Goal: Task Accomplishment & Management: Manage account settings

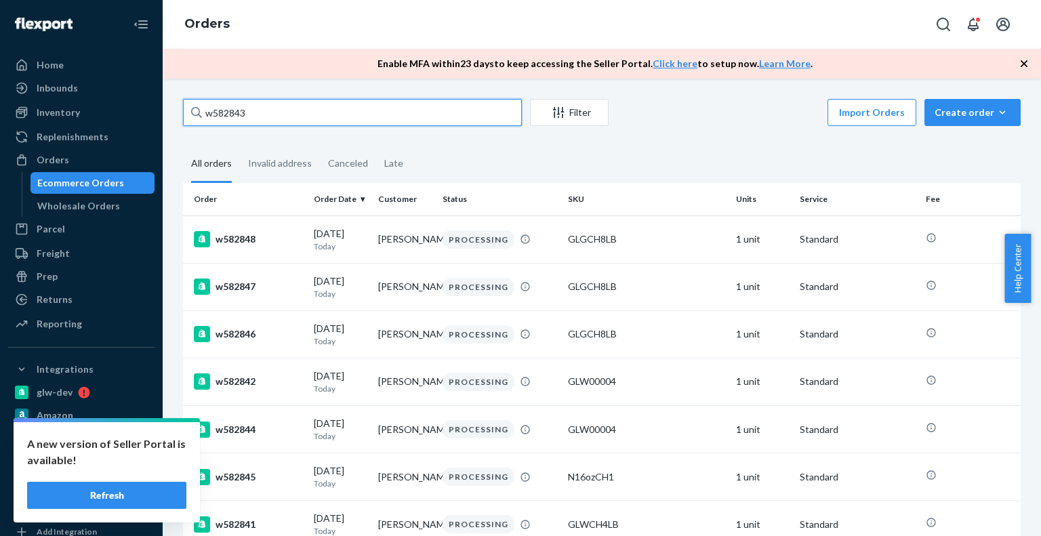
click at [268, 115] on input "w582843" at bounding box center [352, 112] width 339 height 27
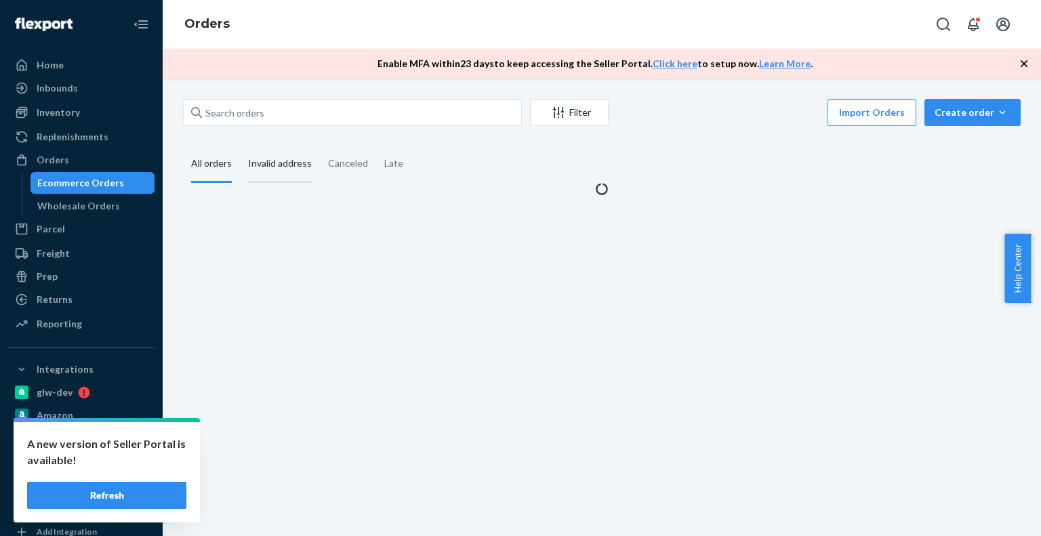
click at [280, 162] on div "Invalid address" at bounding box center [280, 164] width 64 height 37
click at [240, 146] on input "Invalid address" at bounding box center [240, 146] width 0 height 0
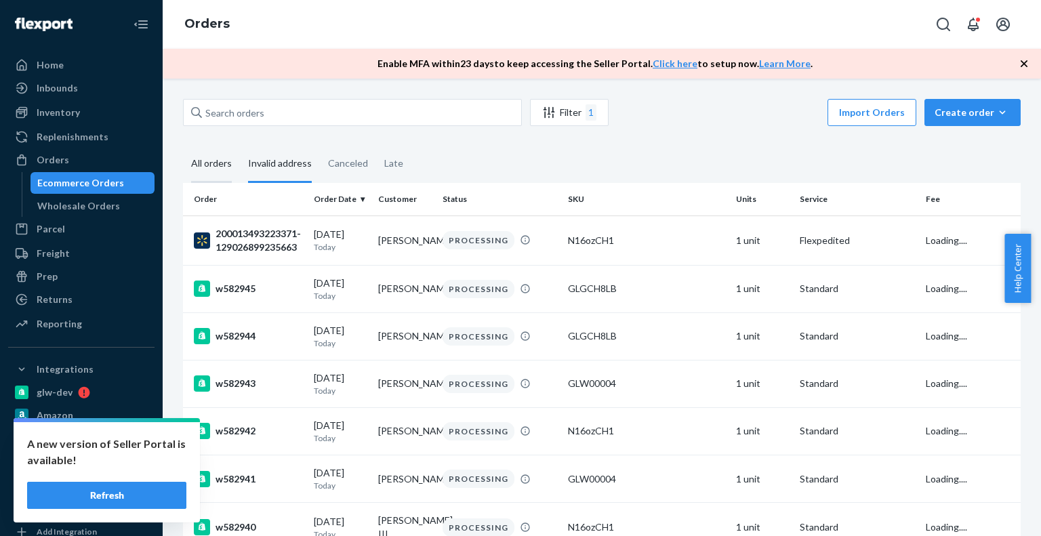
click at [201, 170] on div "All orders" at bounding box center [211, 164] width 41 height 37
click at [183, 146] on input "All orders" at bounding box center [183, 146] width 0 height 0
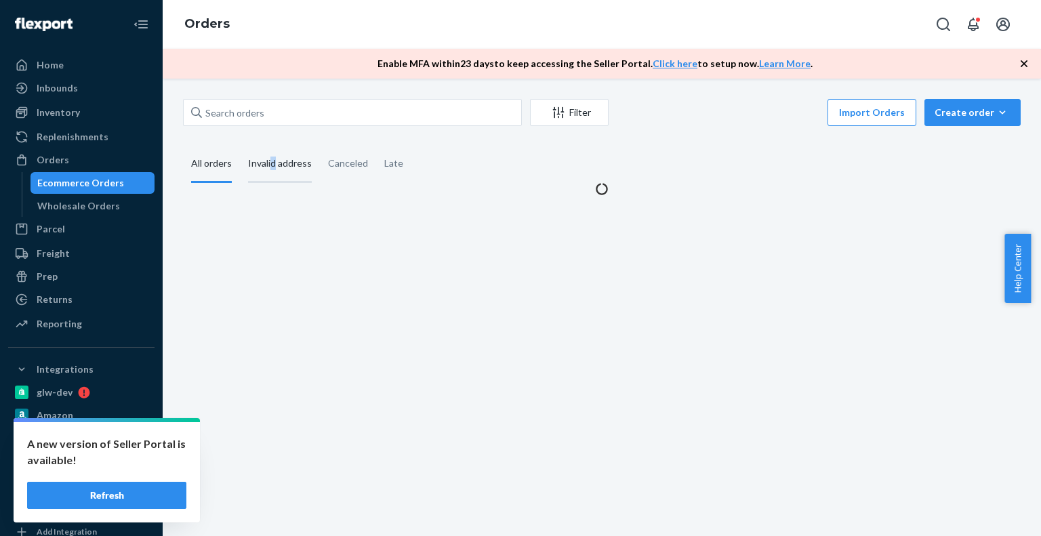
click at [275, 167] on div "Invalid address" at bounding box center [280, 164] width 64 height 37
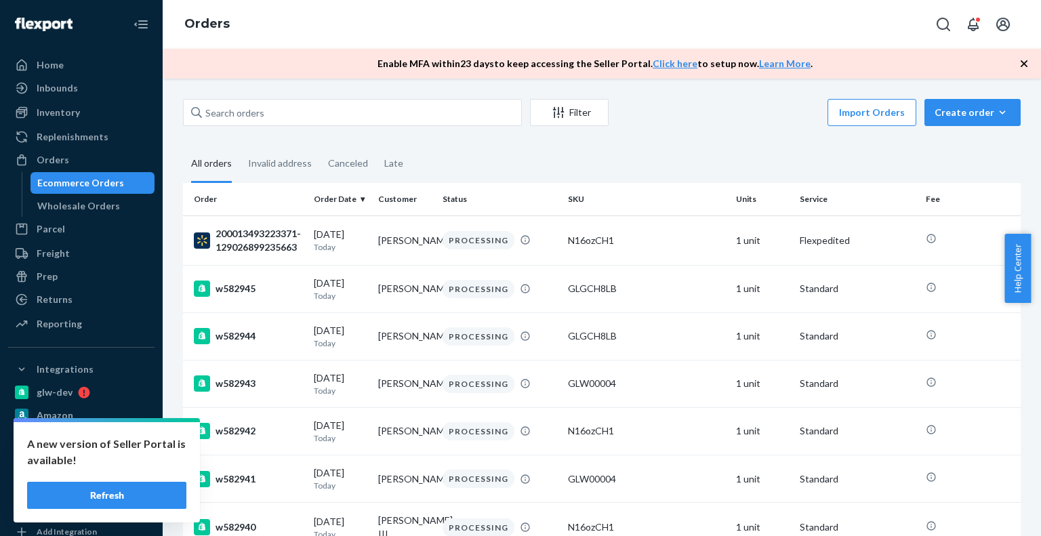
click at [197, 157] on div "All orders" at bounding box center [211, 164] width 41 height 37
click at [183, 146] on input "All orders" at bounding box center [183, 146] width 0 height 0
click at [300, 164] on div "Invalid address" at bounding box center [280, 164] width 64 height 37
click at [240, 146] on input "Invalid address" at bounding box center [240, 146] width 0 height 0
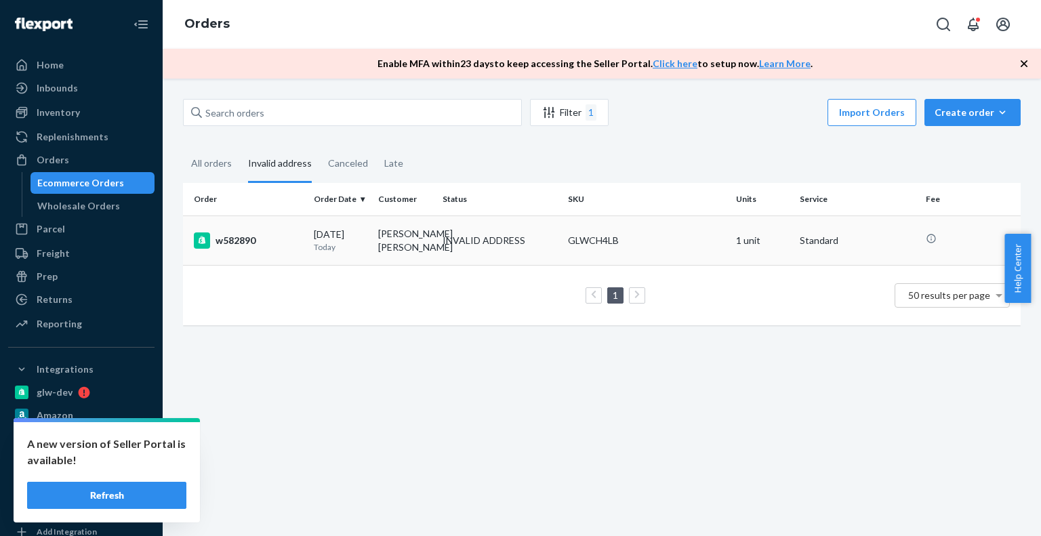
click at [348, 242] on p "Today" at bounding box center [341, 247] width 54 height 12
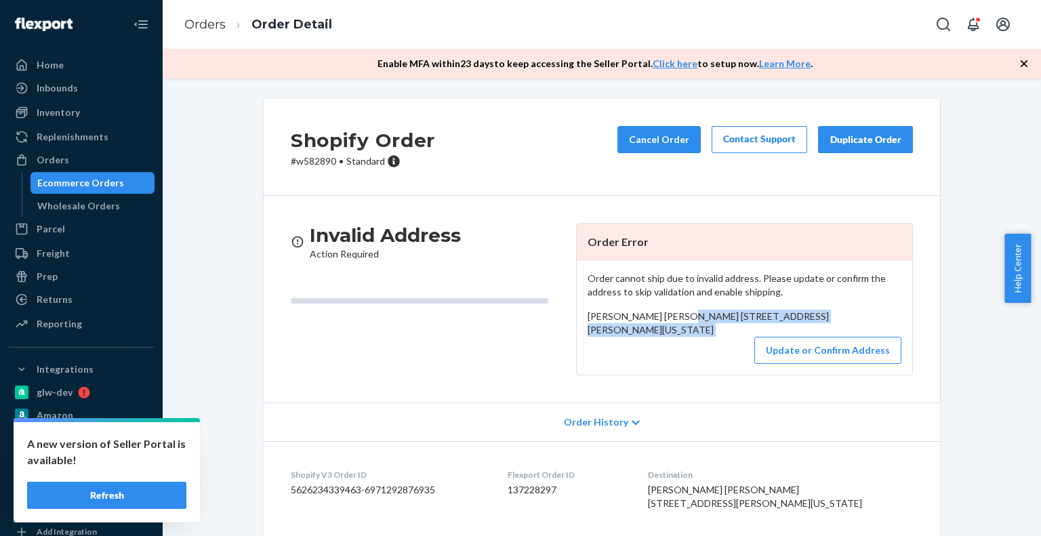
drag, startPoint x: 574, startPoint y: 334, endPoint x: 606, endPoint y: 373, distance: 50.6
click at [606, 373] on div "Order cannot ship due to invalid address. Please update or confirm the address …" at bounding box center [745, 318] width 336 height 114
copy div "[STREET_ADDRESS][US_STATE]"
click at [309, 157] on p "# w582890 • Standard" at bounding box center [363, 162] width 144 height 14
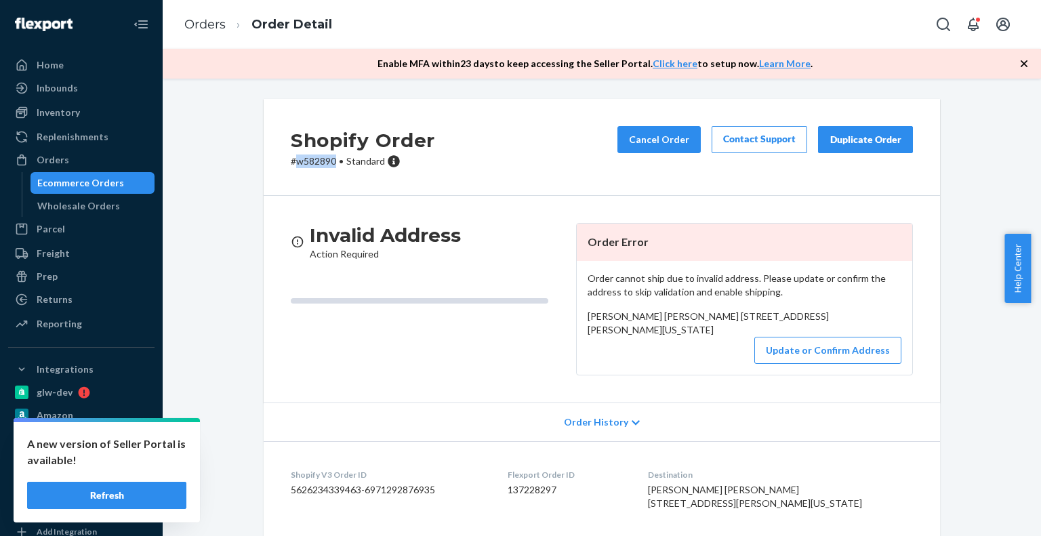
copy p "w582890"
click at [814, 364] on button "Update or Confirm Address" at bounding box center [828, 350] width 147 height 27
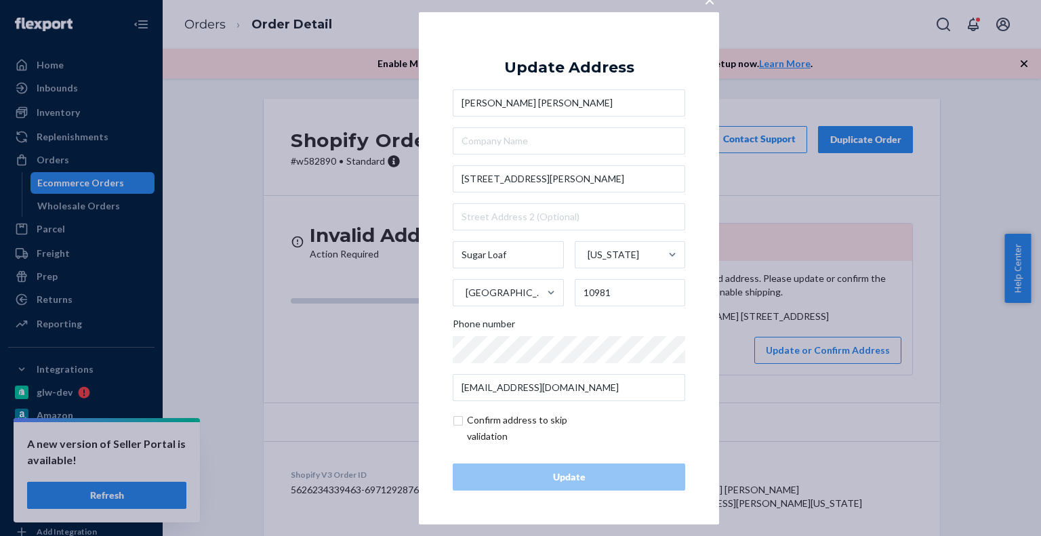
click at [491, 422] on input "checkbox" at bounding box center [531, 428] width 157 height 33
checkbox input "true"
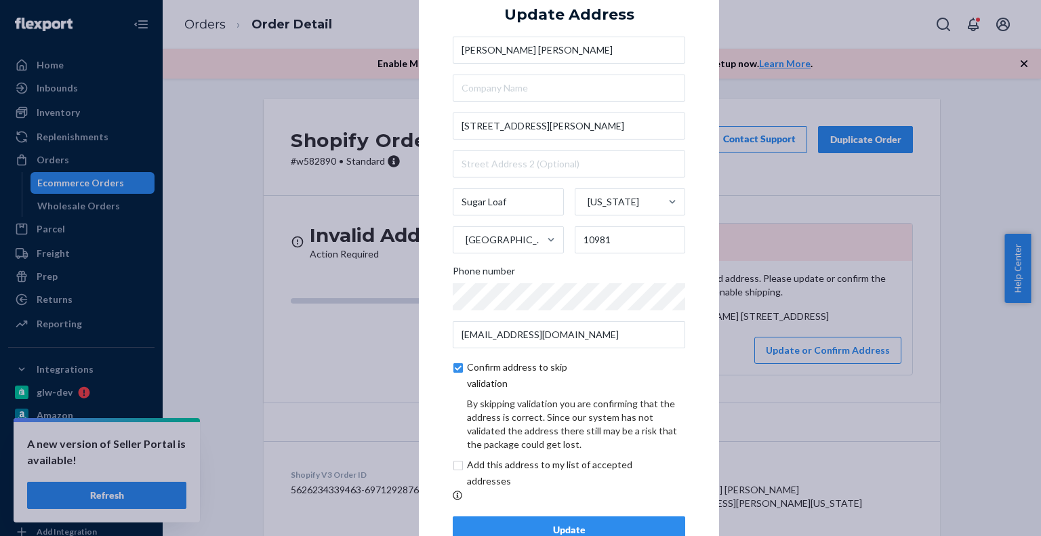
scroll to position [45, 0]
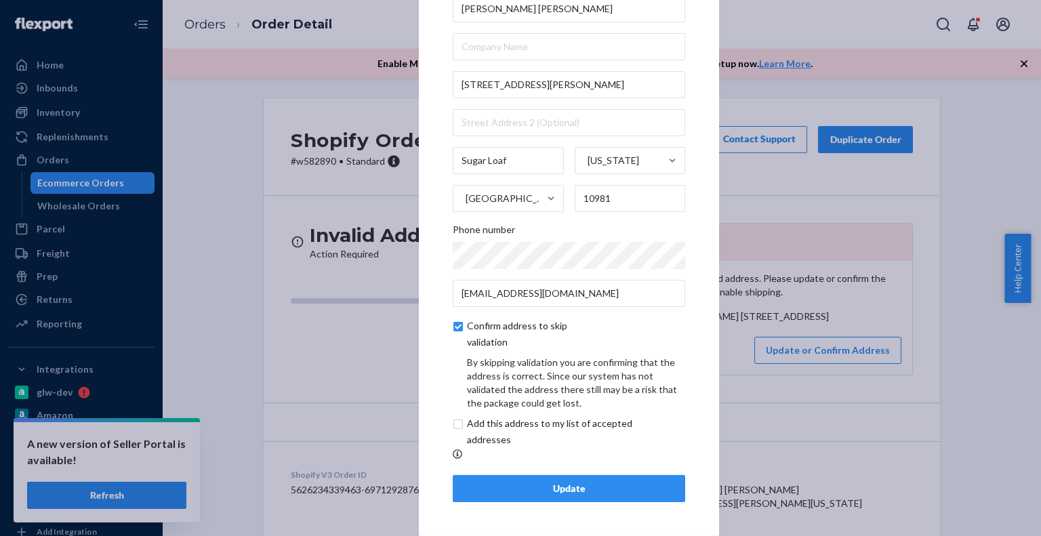
click at [491, 422] on input "checkbox" at bounding box center [566, 432] width 226 height 33
checkbox input "true"
click at [510, 493] on div "Update" at bounding box center [569, 489] width 210 height 14
